Goal: Register for event/course

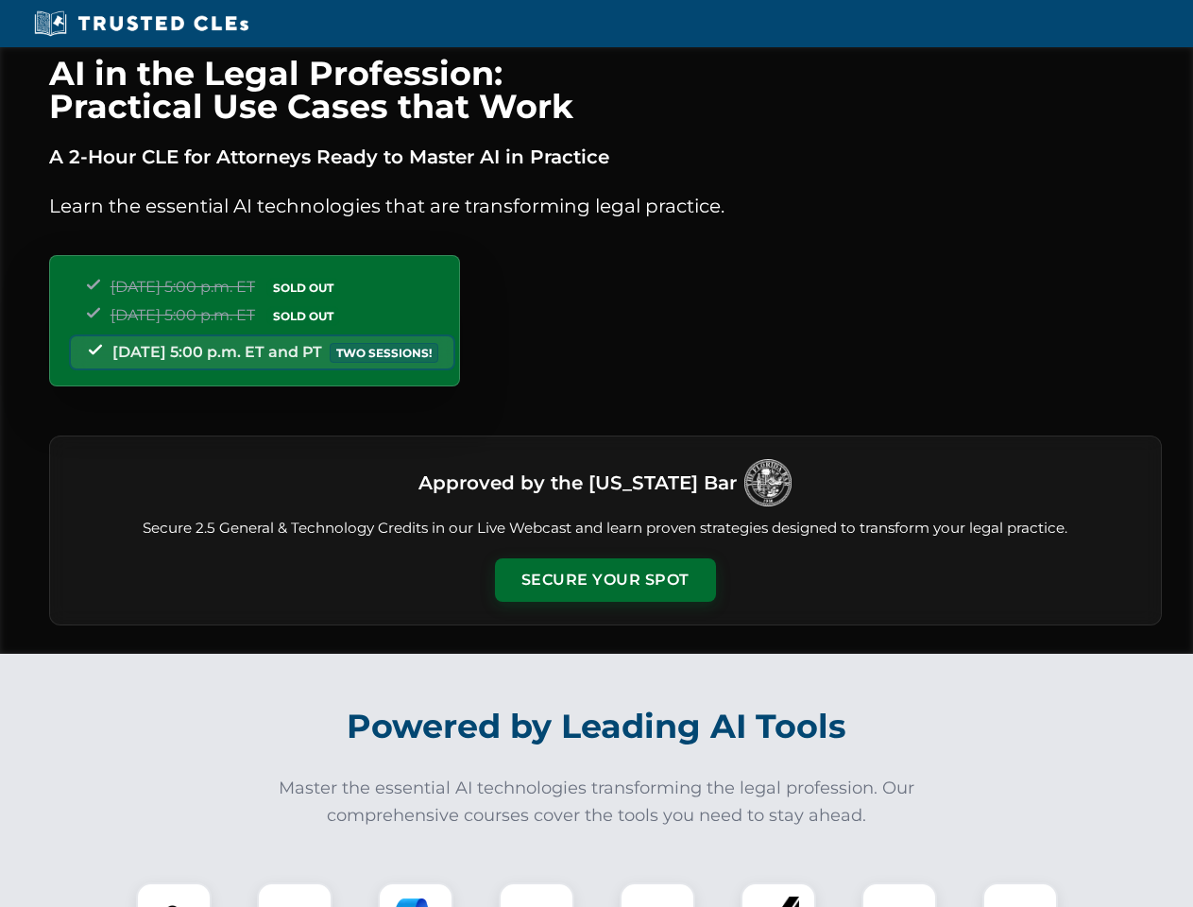
click at [604, 580] on button "Secure Your Spot" at bounding box center [605, 579] width 221 height 43
click at [174, 894] on img at bounding box center [173, 919] width 55 height 55
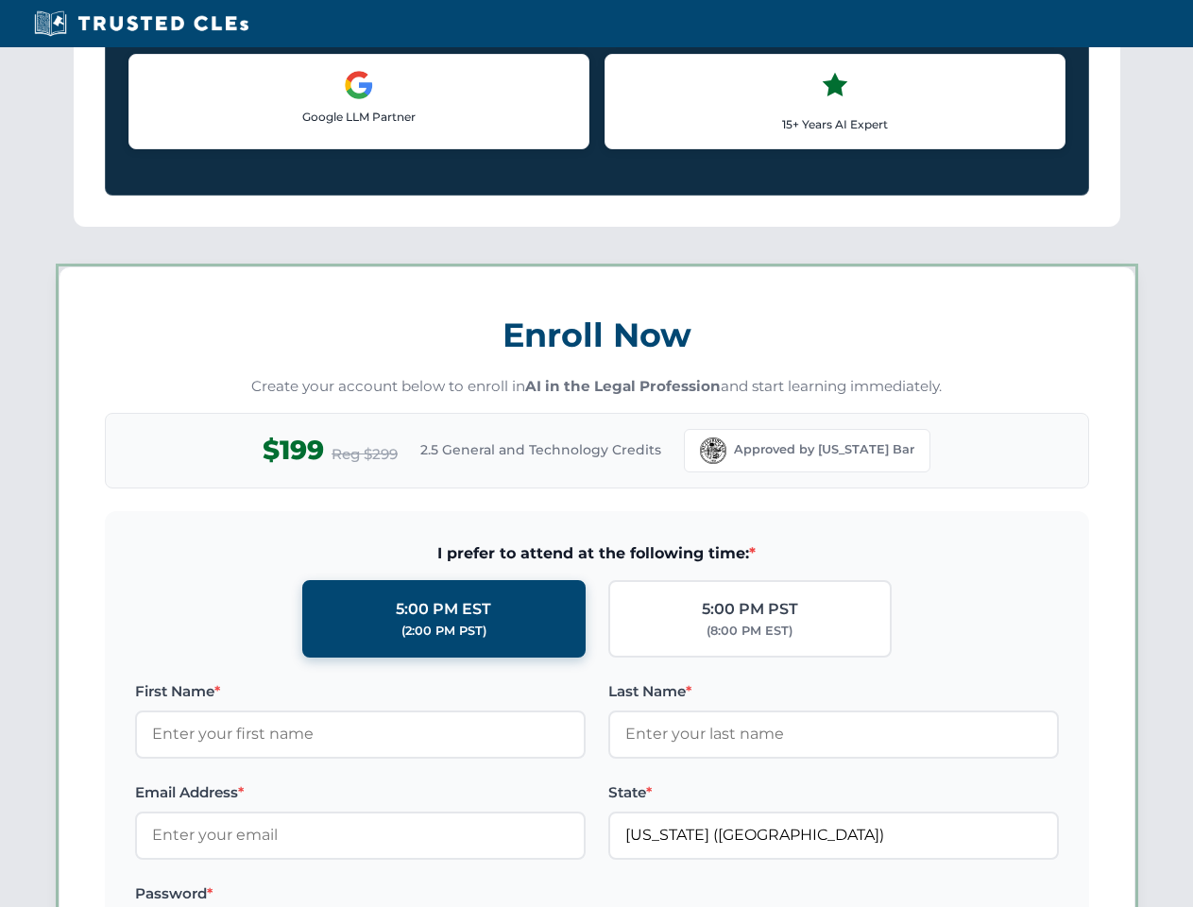
click at [416, 894] on label "Password *" at bounding box center [360, 893] width 450 height 23
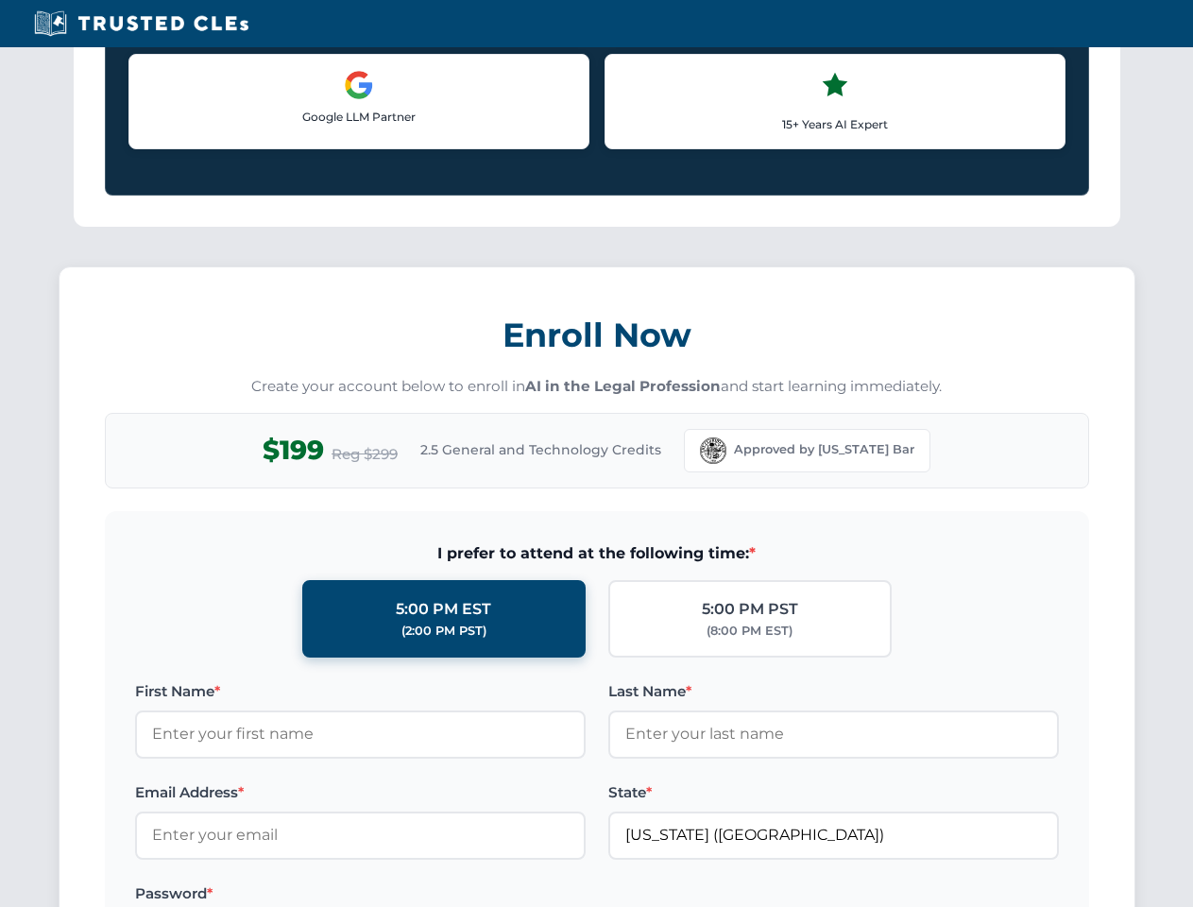
scroll to position [1854, 0]
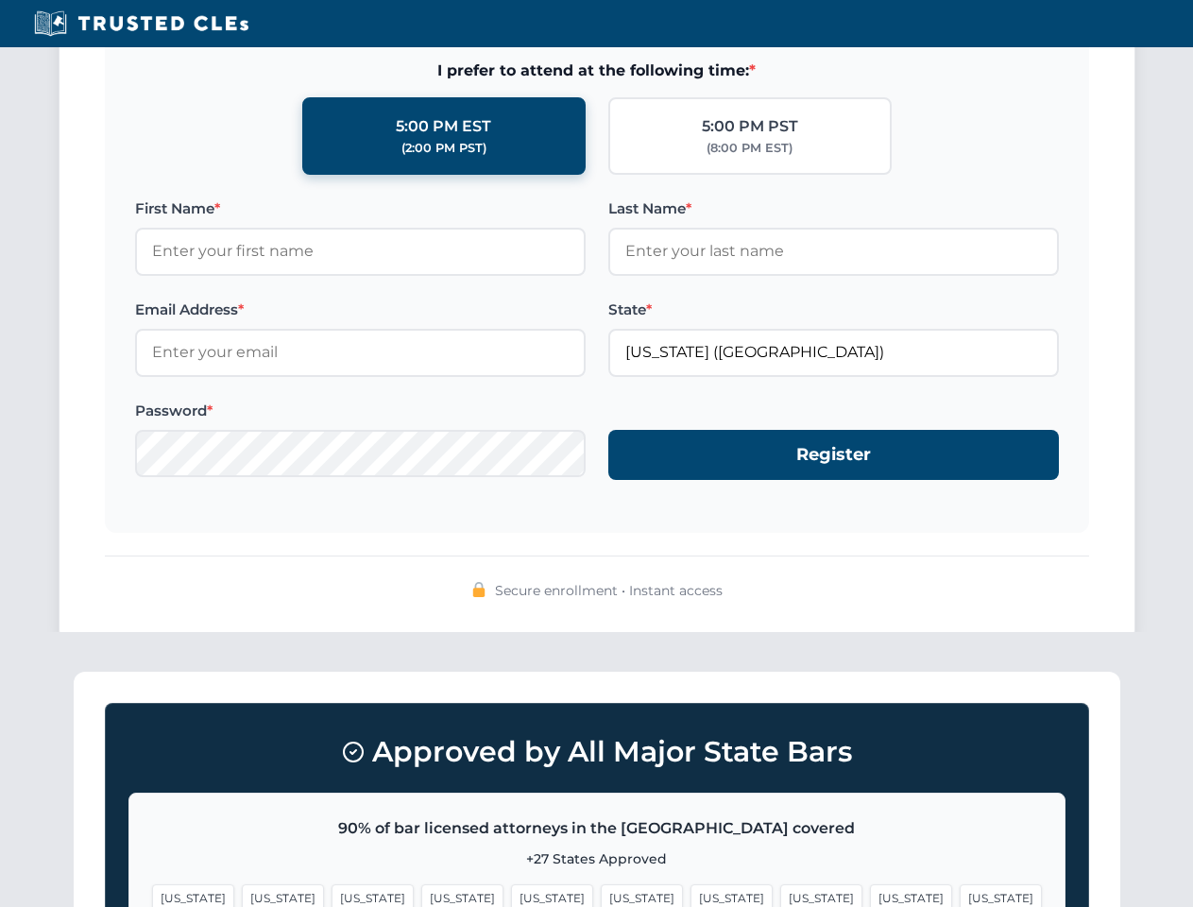
click at [870, 894] on span "[US_STATE]" at bounding box center [911, 897] width 82 height 27
